Goal: Task Accomplishment & Management: Use online tool/utility

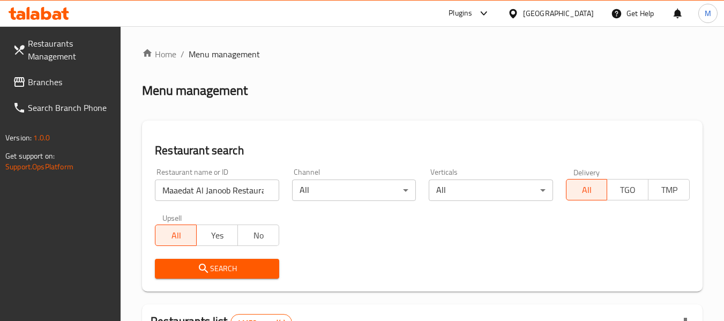
click at [235, 275] on span "Search" at bounding box center [216, 268] width 107 height 13
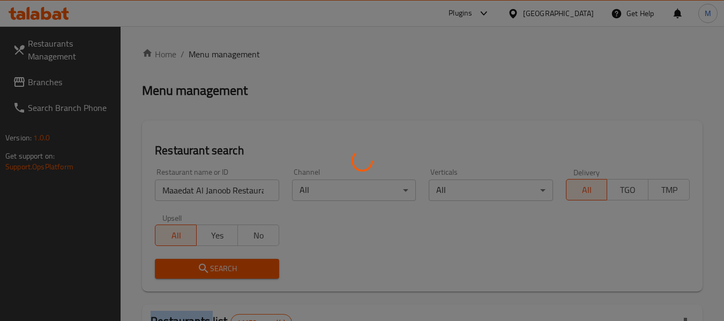
click at [235, 275] on div at bounding box center [362, 160] width 724 height 321
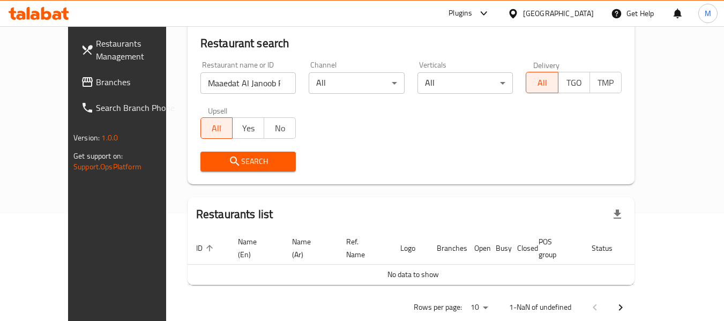
scroll to position [0, 9]
drag, startPoint x: 252, startPoint y: 77, endPoint x: 321, endPoint y: 103, distance: 74.4
click at [321, 103] on div "Restaurant name or ID Maaedat Al Janoob Restaurant Restaurant name or ID Channe…" at bounding box center [411, 116] width 434 height 123
type input "Maaedat Al Janoob Rest"
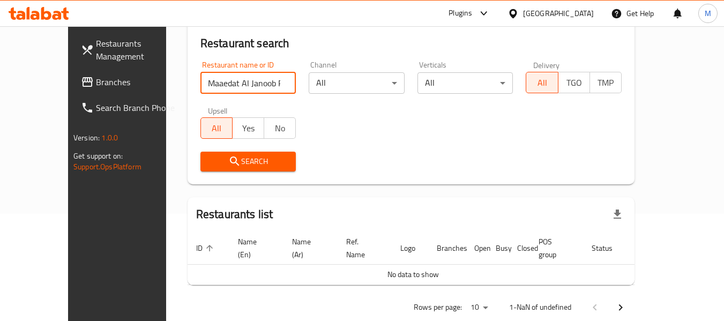
click button "Search" at bounding box center [248, 162] width 96 height 20
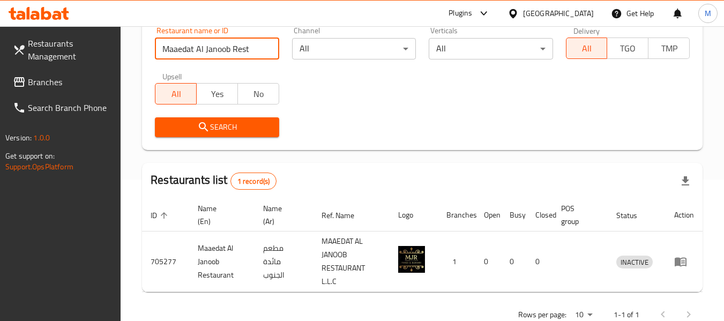
scroll to position [170, 0]
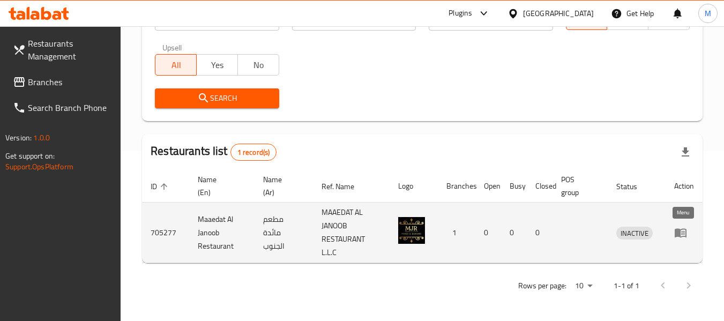
click at [687, 231] on link "enhanced table" at bounding box center [684, 232] width 20 height 13
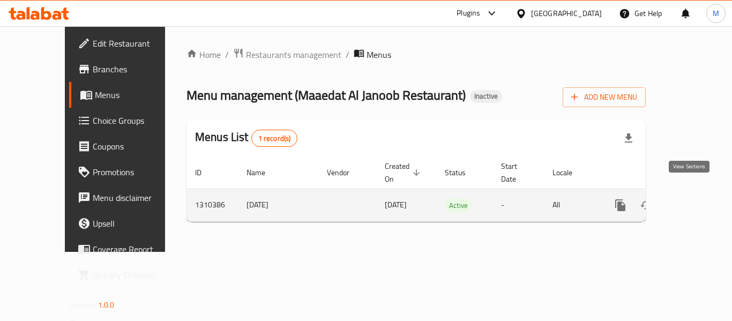
click at [691, 199] on icon "enhanced table" at bounding box center [697, 205] width 13 height 13
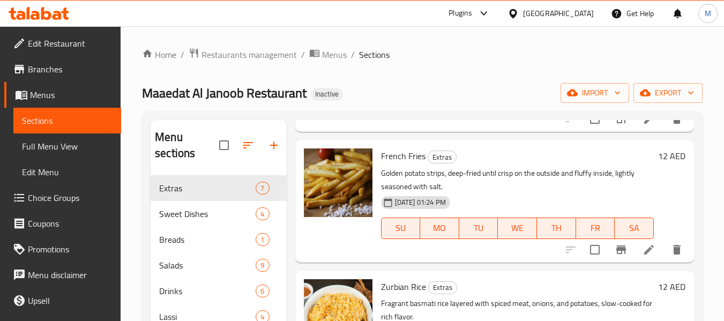
scroll to position [161, 0]
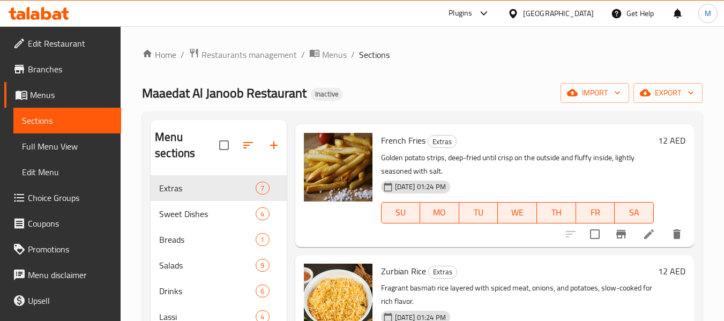
click at [49, 145] on span "Full Menu View" at bounding box center [67, 146] width 91 height 13
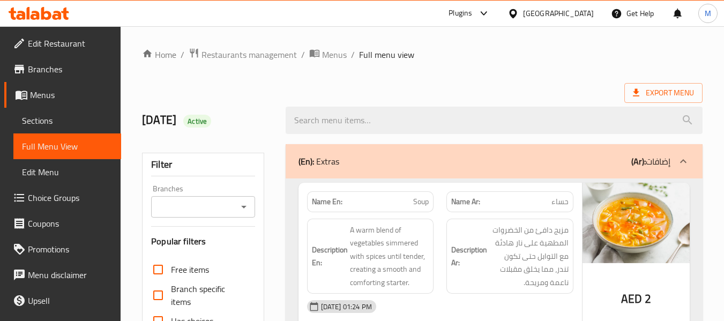
scroll to position [214, 0]
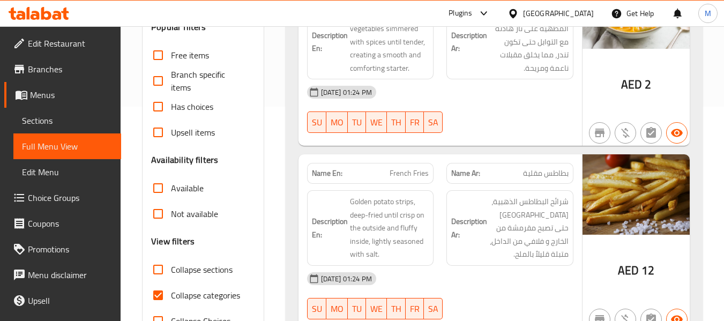
click at [227, 294] on span "Collapse categories" at bounding box center [205, 295] width 69 height 13
click at [171, 294] on input "Collapse categories" at bounding box center [158, 295] width 26 height 26
checkbox input "false"
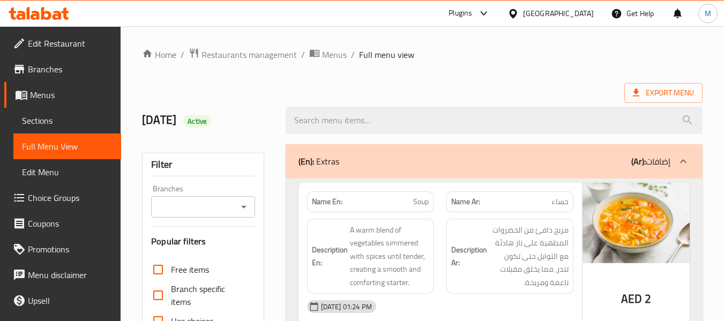
click at [522, 12] on div at bounding box center [515, 14] width 16 height 12
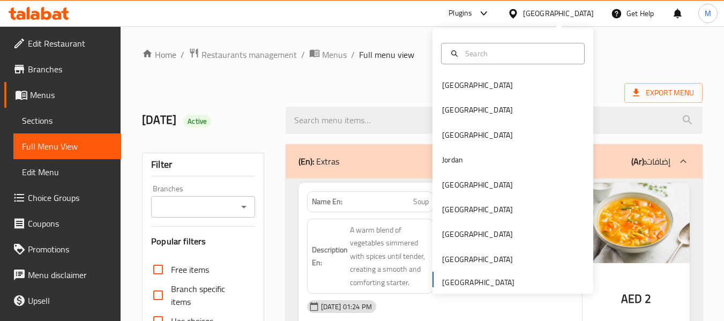
drag, startPoint x: 455, startPoint y: 158, endPoint x: 731, endPoint y: 166, distance: 276.6
click at [455, 159] on div "Jordan" at bounding box center [452, 160] width 21 height 12
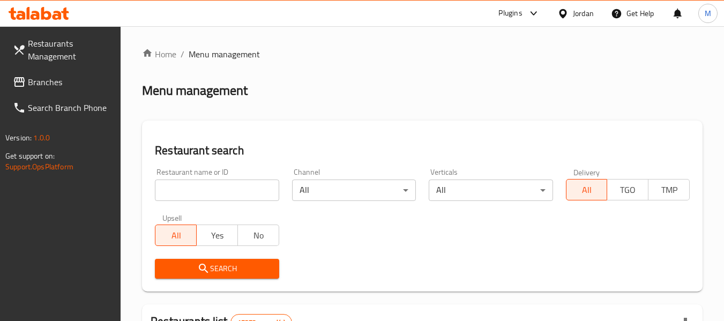
click at [196, 187] on input "search" at bounding box center [217, 189] width 124 height 21
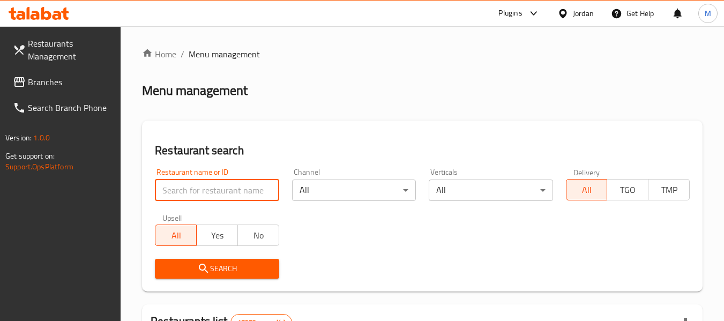
paste input "BAB ALREZEQ"
type input "BAB ALREZEQ"
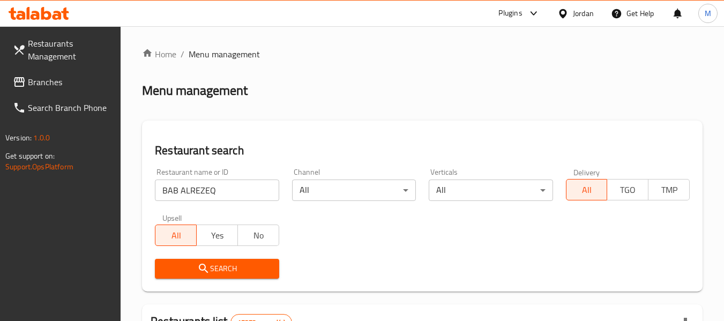
click at [226, 272] on span "Search" at bounding box center [216, 268] width 107 height 13
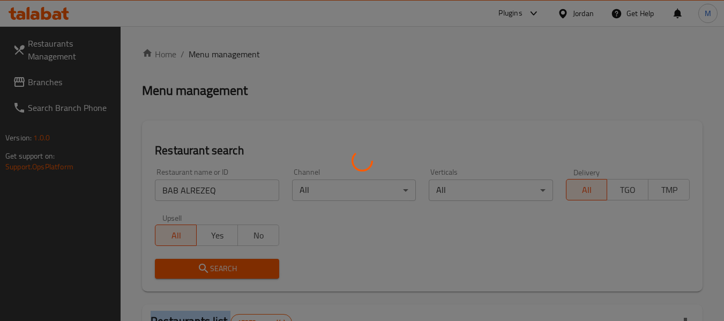
click at [226, 272] on div at bounding box center [362, 160] width 724 height 321
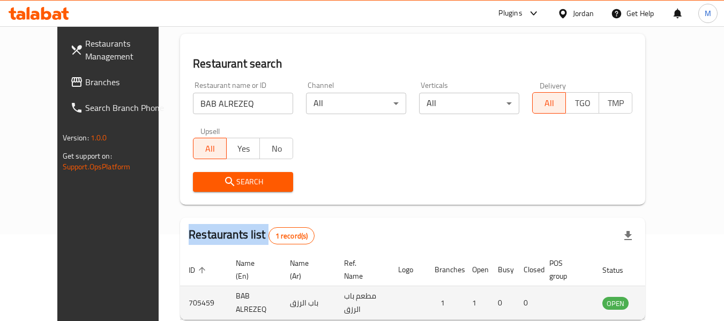
scroll to position [144, 0]
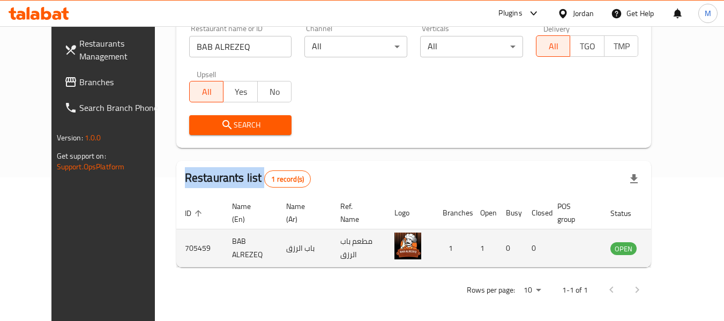
click at [678, 248] on icon "enhanced table" at bounding box center [673, 248] width 12 height 9
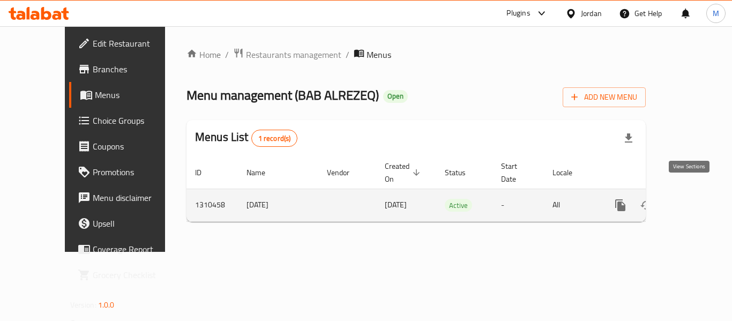
click at [696, 192] on link "enhanced table" at bounding box center [698, 205] width 26 height 26
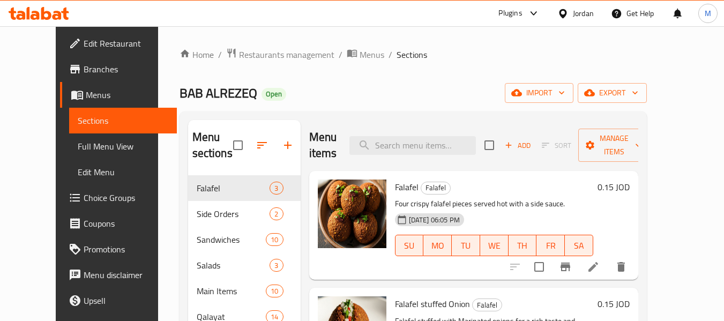
click at [78, 147] on span "Full Menu View" at bounding box center [123, 146] width 91 height 13
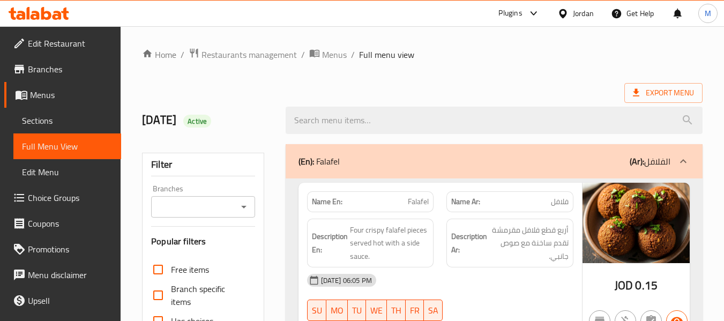
click at [51, 147] on span "Full Menu View" at bounding box center [67, 146] width 91 height 13
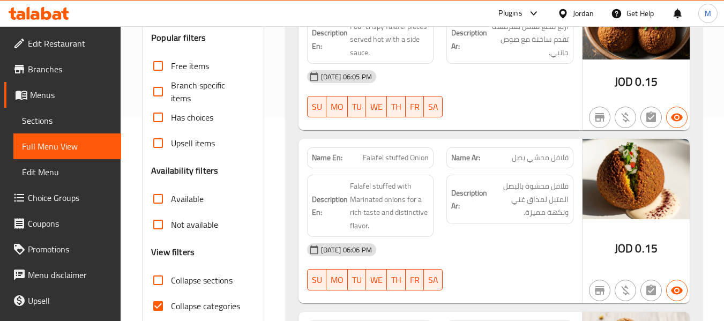
scroll to position [268, 0]
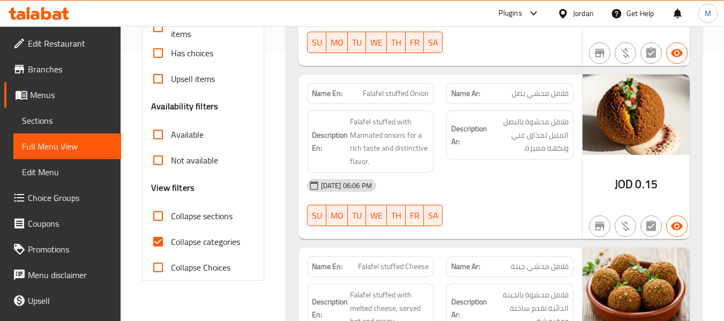
click at [209, 248] on span "Collapse categories" at bounding box center [205, 241] width 69 height 13
click at [171, 248] on input "Collapse categories" at bounding box center [158, 242] width 26 height 26
checkbox input "false"
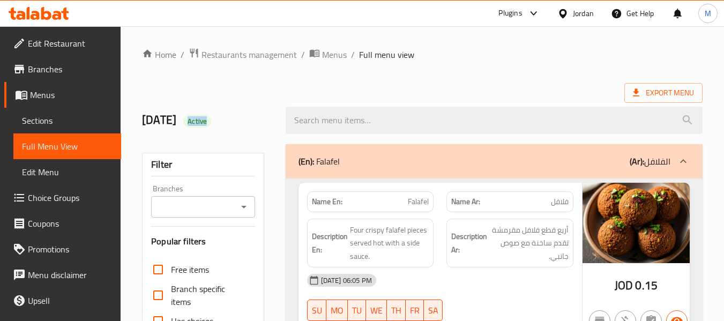
click at [563, 11] on icon at bounding box center [562, 13] width 11 height 11
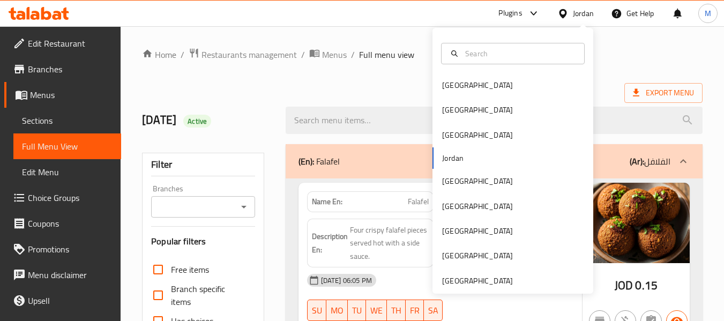
drag, startPoint x: 462, startPoint y: 186, endPoint x: 731, endPoint y: 6, distance: 323.8
click at [462, 185] on div "[GEOGRAPHIC_DATA]" at bounding box center [477, 181] width 88 height 25
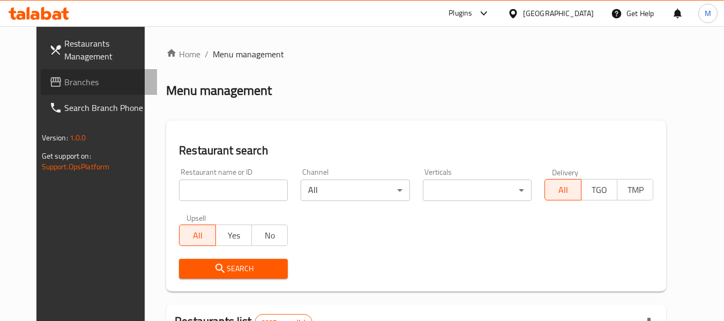
click at [64, 86] on span "Branches" at bounding box center [106, 82] width 85 height 13
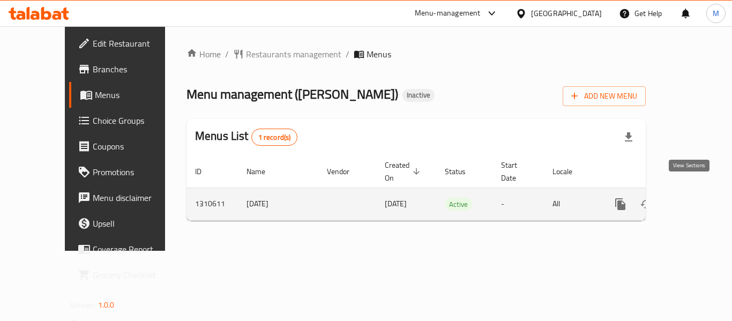
click at [696, 191] on link "enhanced table" at bounding box center [698, 204] width 26 height 26
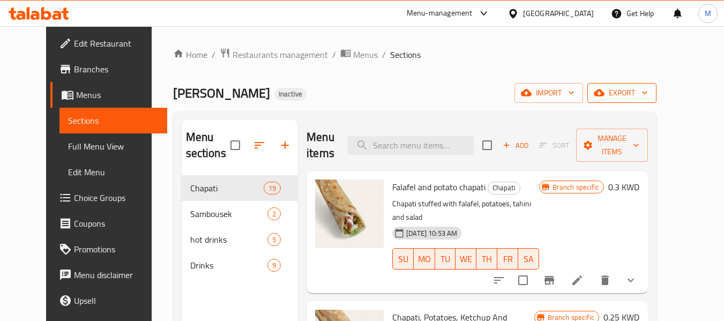
click at [650, 96] on icon "button" at bounding box center [644, 92] width 11 height 11
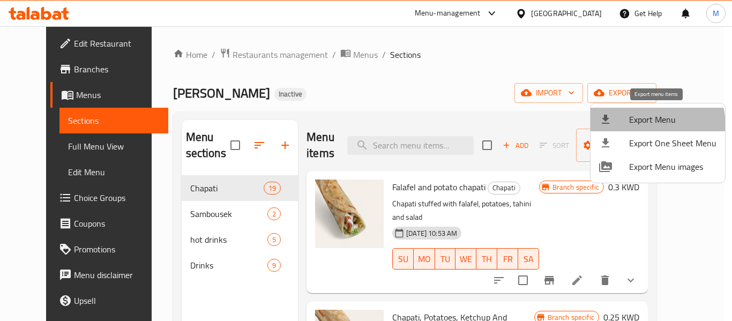
click at [636, 126] on span "Export Menu" at bounding box center [672, 119] width 87 height 13
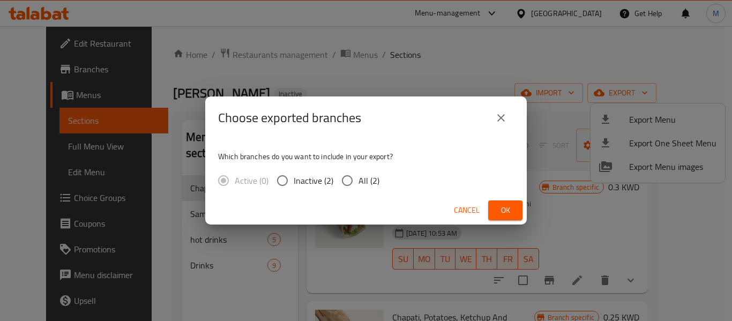
click at [349, 182] on input "All (2)" at bounding box center [347, 180] width 23 height 23
radio input "true"
click at [511, 210] on span "Ok" at bounding box center [505, 210] width 17 height 13
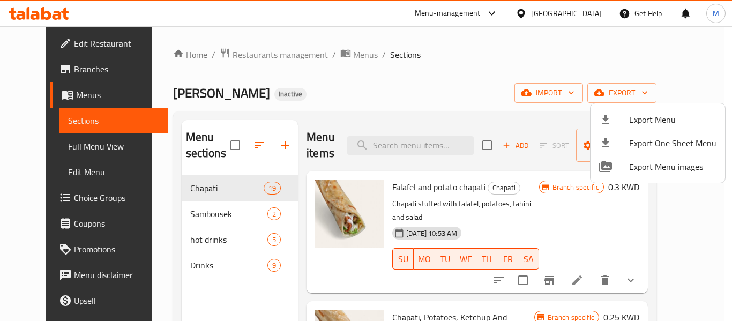
click at [261, 54] on div at bounding box center [366, 160] width 732 height 321
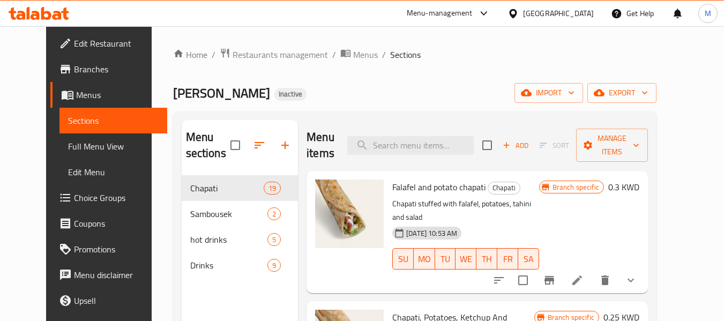
click at [261, 54] on span "Restaurants management" at bounding box center [280, 54] width 95 height 13
